Goal: Navigation & Orientation: Find specific page/section

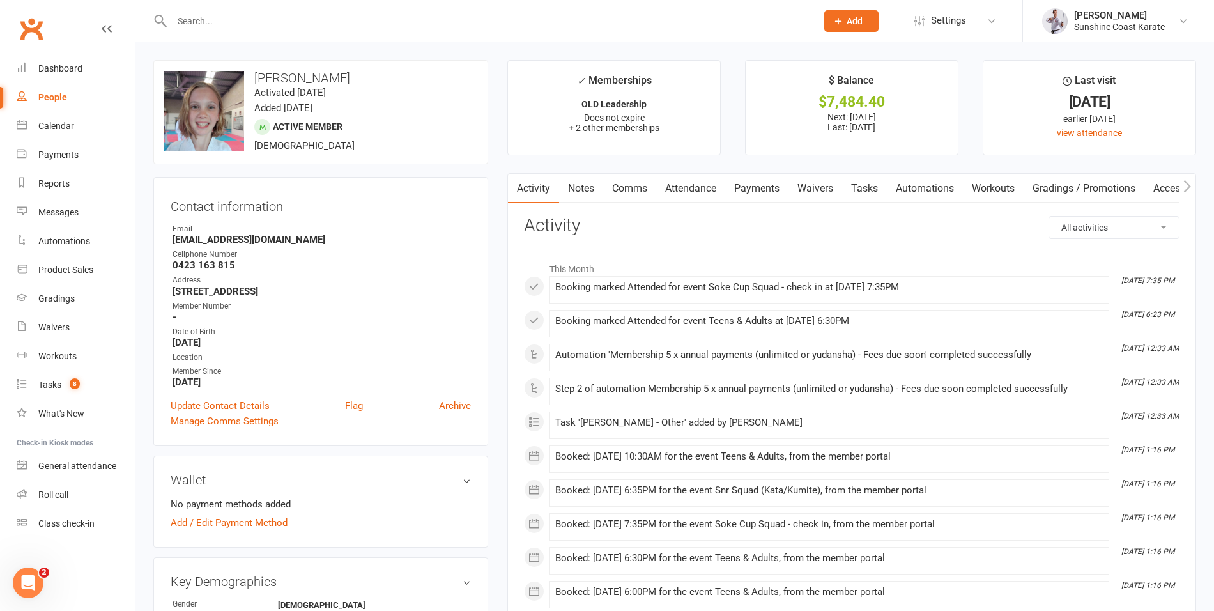
click at [50, 96] on div "People" at bounding box center [52, 97] width 29 height 10
select select "100"
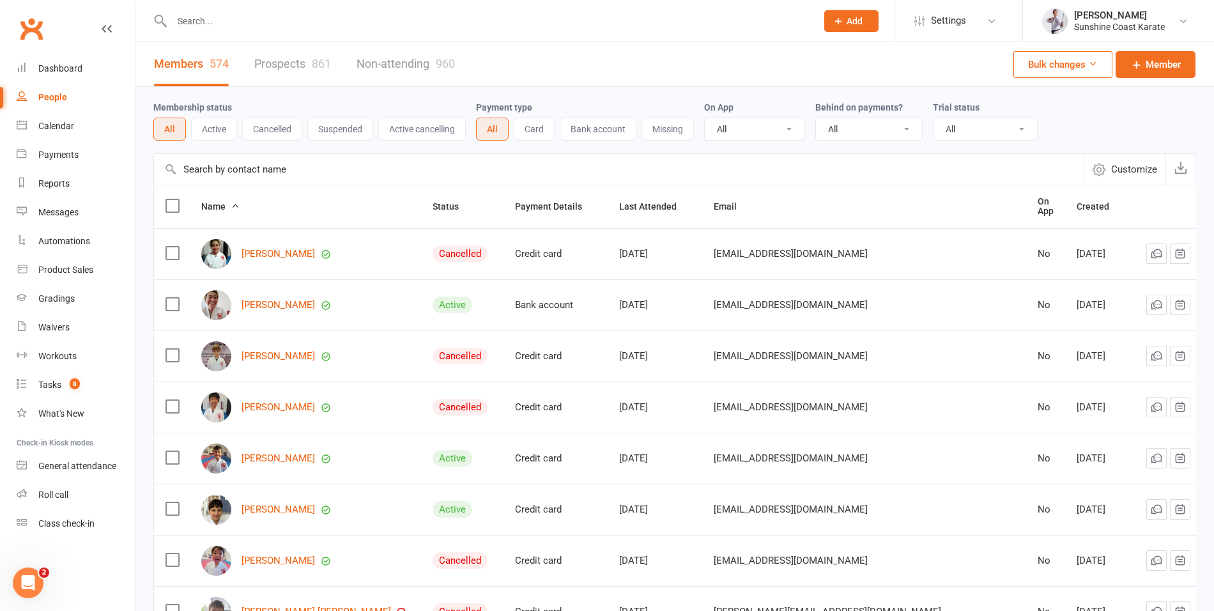
click at [288, 59] on link "Prospects 861" at bounding box center [292, 64] width 77 height 44
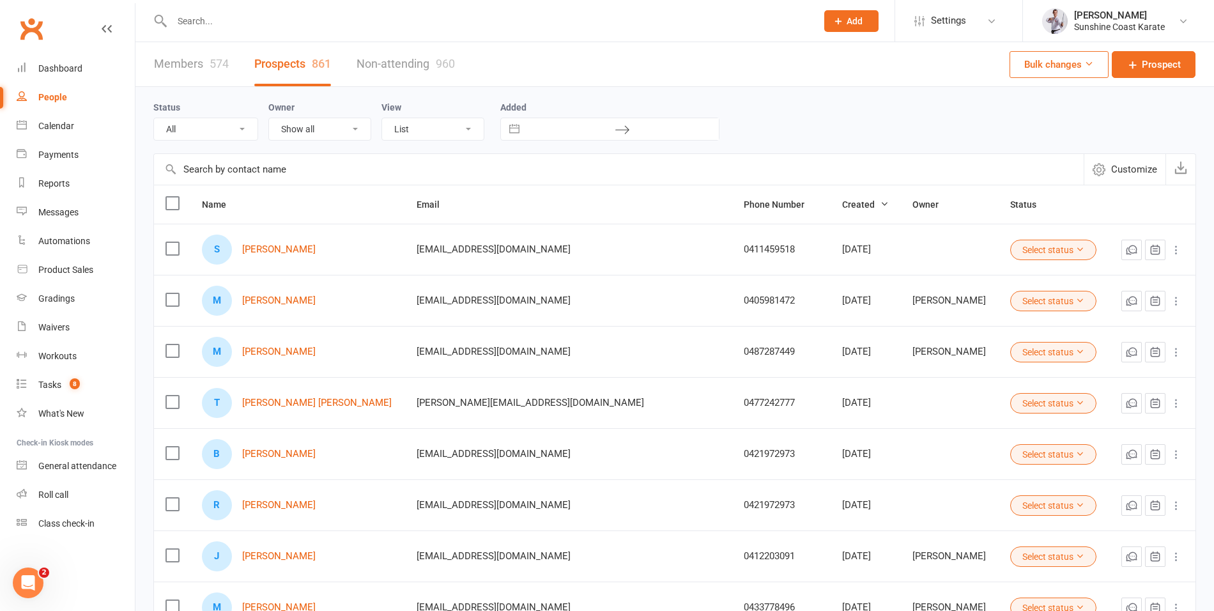
click at [183, 63] on link "Members 574" at bounding box center [191, 64] width 75 height 44
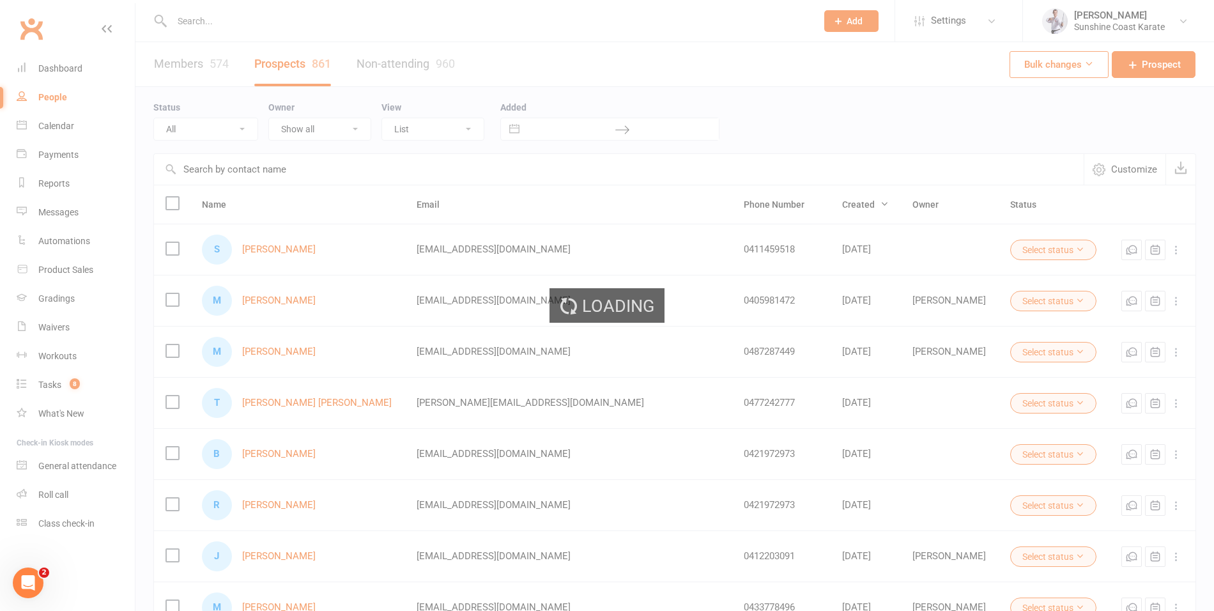
select select "100"
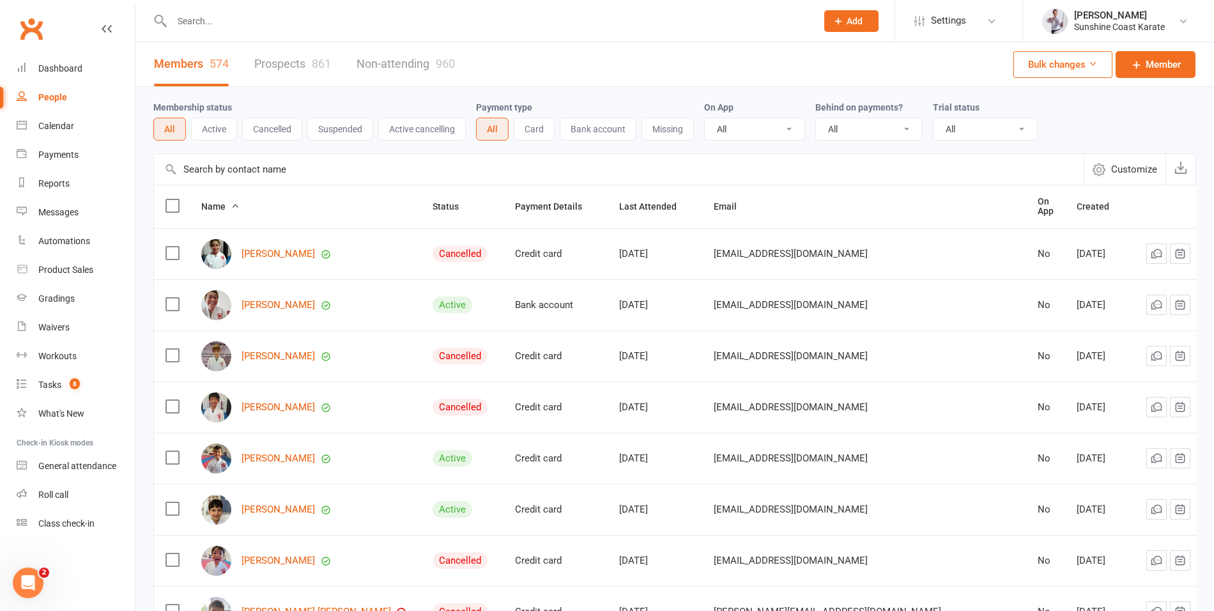
click at [1081, 63] on button "Bulk changes" at bounding box center [1063, 64] width 99 height 27
click at [1082, 63] on button "Bulk changes" at bounding box center [1063, 64] width 99 height 27
click at [1136, 89] on div "Membership status All Active Cancelled Suspended Active cancelling Payment type…" at bounding box center [674, 120] width 1043 height 66
click at [1103, 167] on icon "button" at bounding box center [1099, 169] width 13 height 13
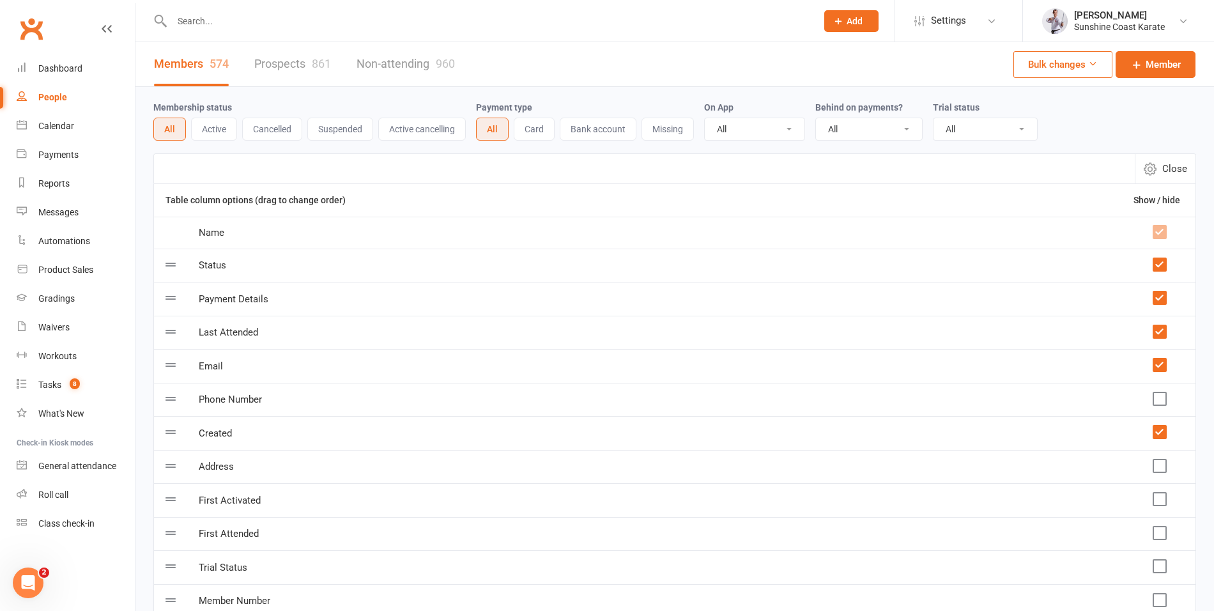
click at [1156, 167] on icon "button" at bounding box center [1150, 168] width 13 height 13
select select "100"
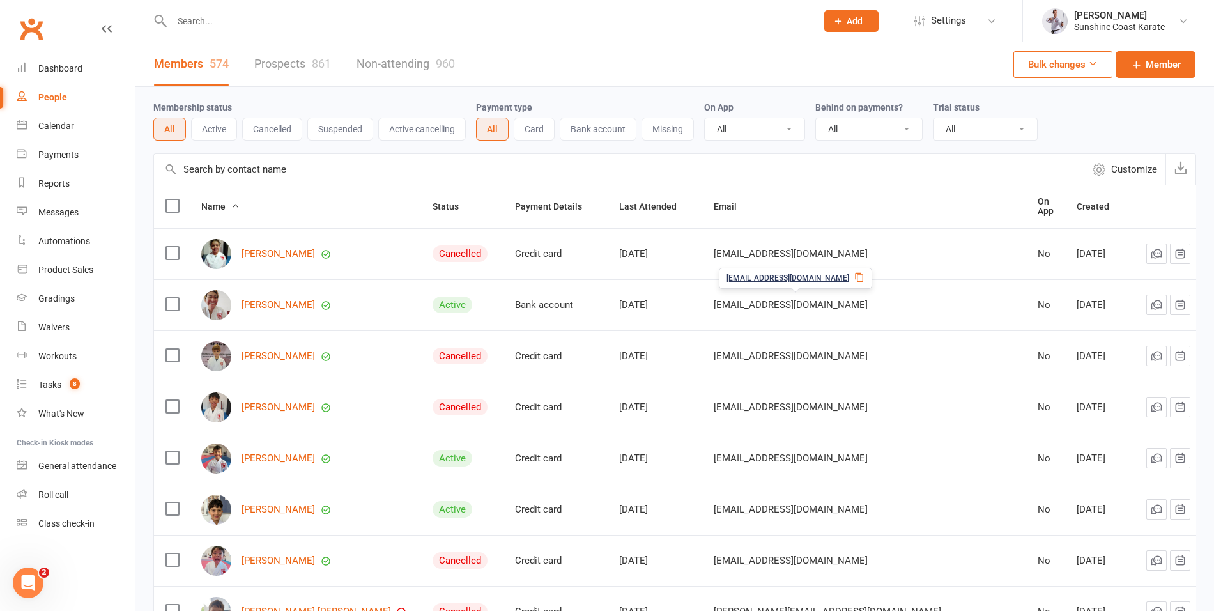
click at [998, 128] on select "All Active and expired trials All active trials Active trial (no other membersh…" at bounding box center [986, 129] width 104 height 22
